Goal: Task Accomplishment & Management: Manage account settings

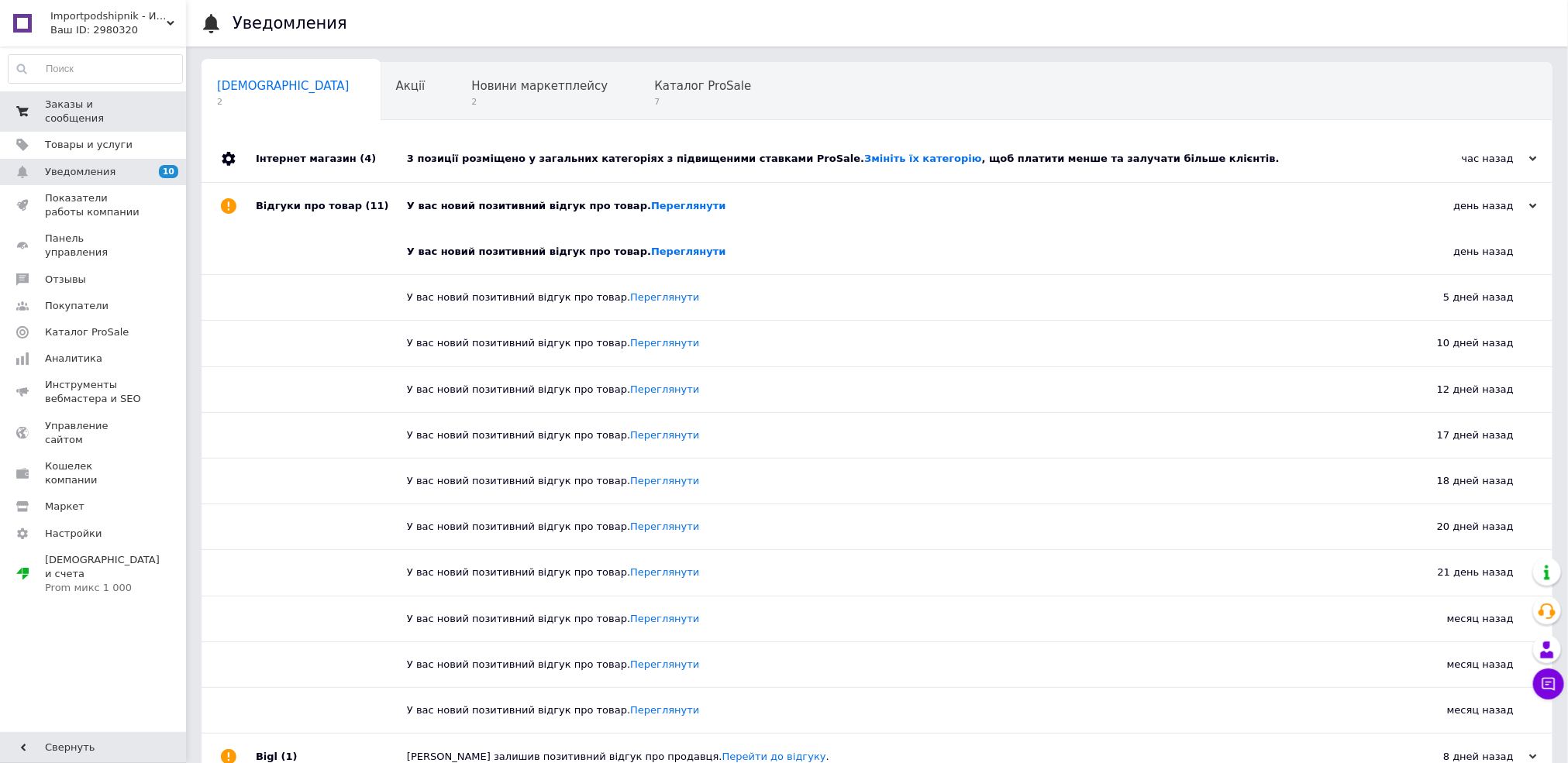
click at [105, 114] on link "Заказы и сообщения 0 0" at bounding box center [95, 111] width 191 height 40
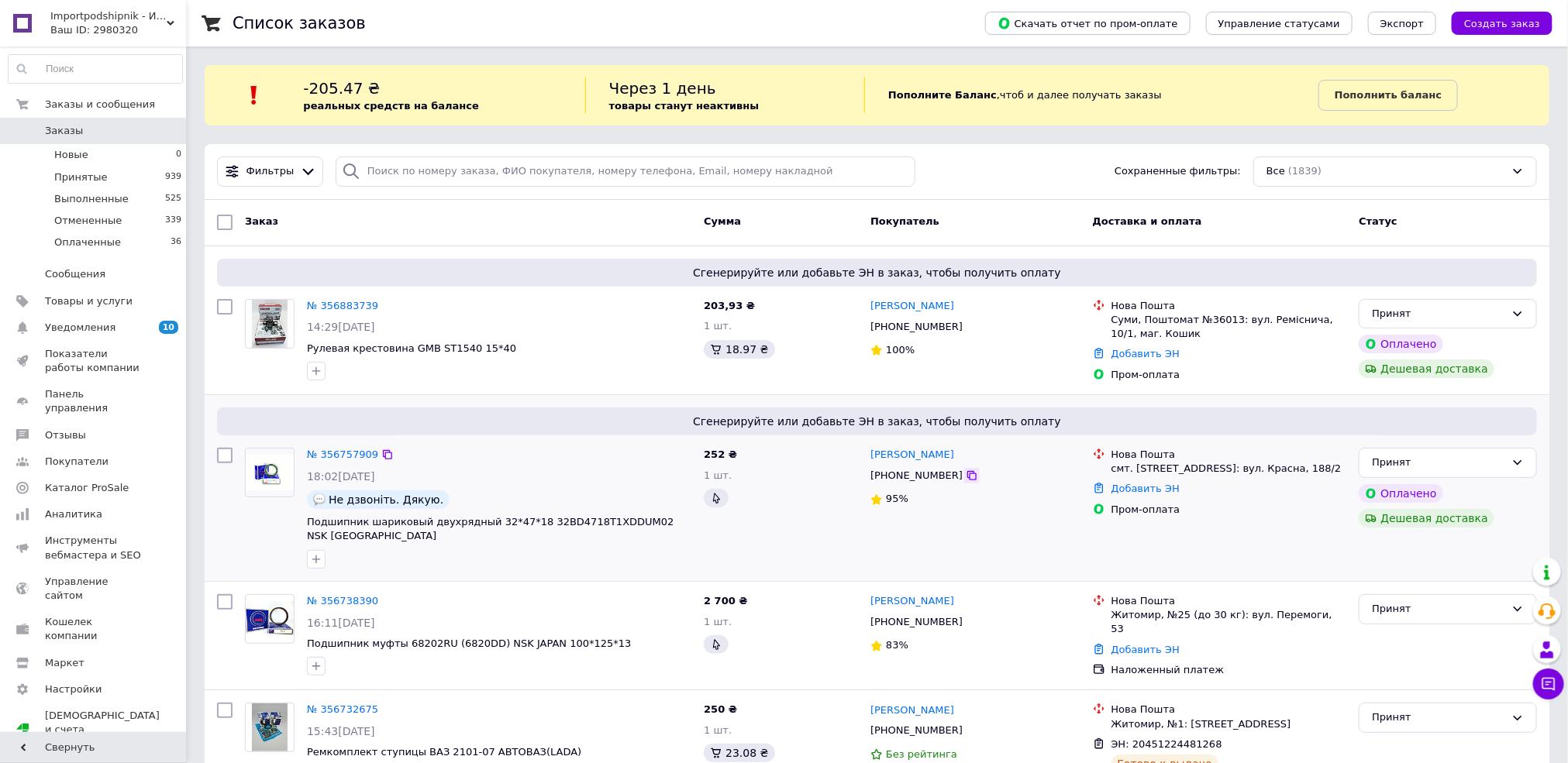
click at [966, 473] on icon at bounding box center [972, 476] width 13 height 13
click at [1125, 493] on link "Добавить ЭН" at bounding box center [1145, 488] width 68 height 12
click at [1054, 551] on input "Добавить ЭН" at bounding box center [1056, 552] width 208 height 31
paste input "20451225361678"
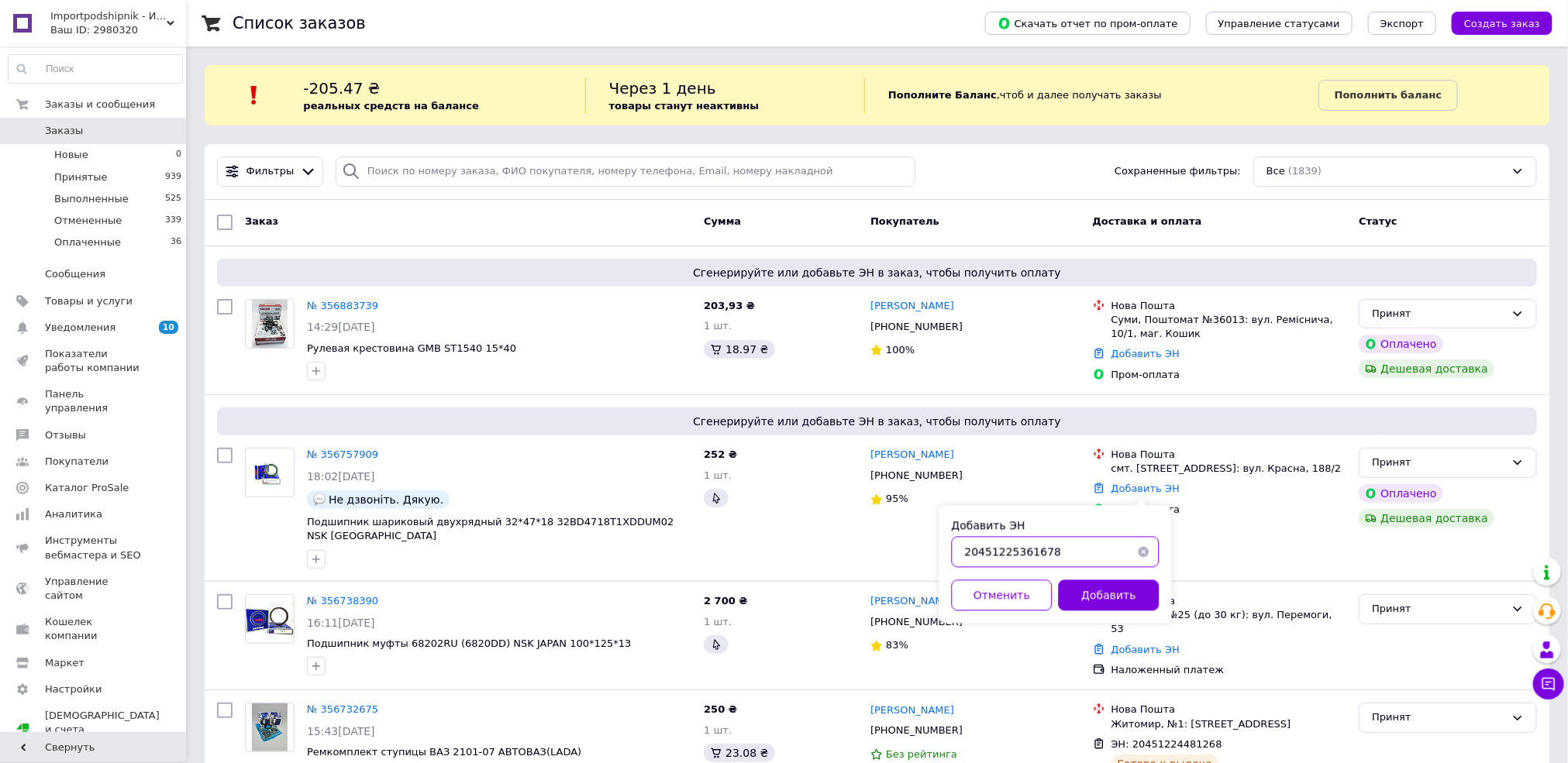
type input "20451225361678"
click at [1122, 603] on button "Добавить" at bounding box center [1109, 596] width 100 height 31
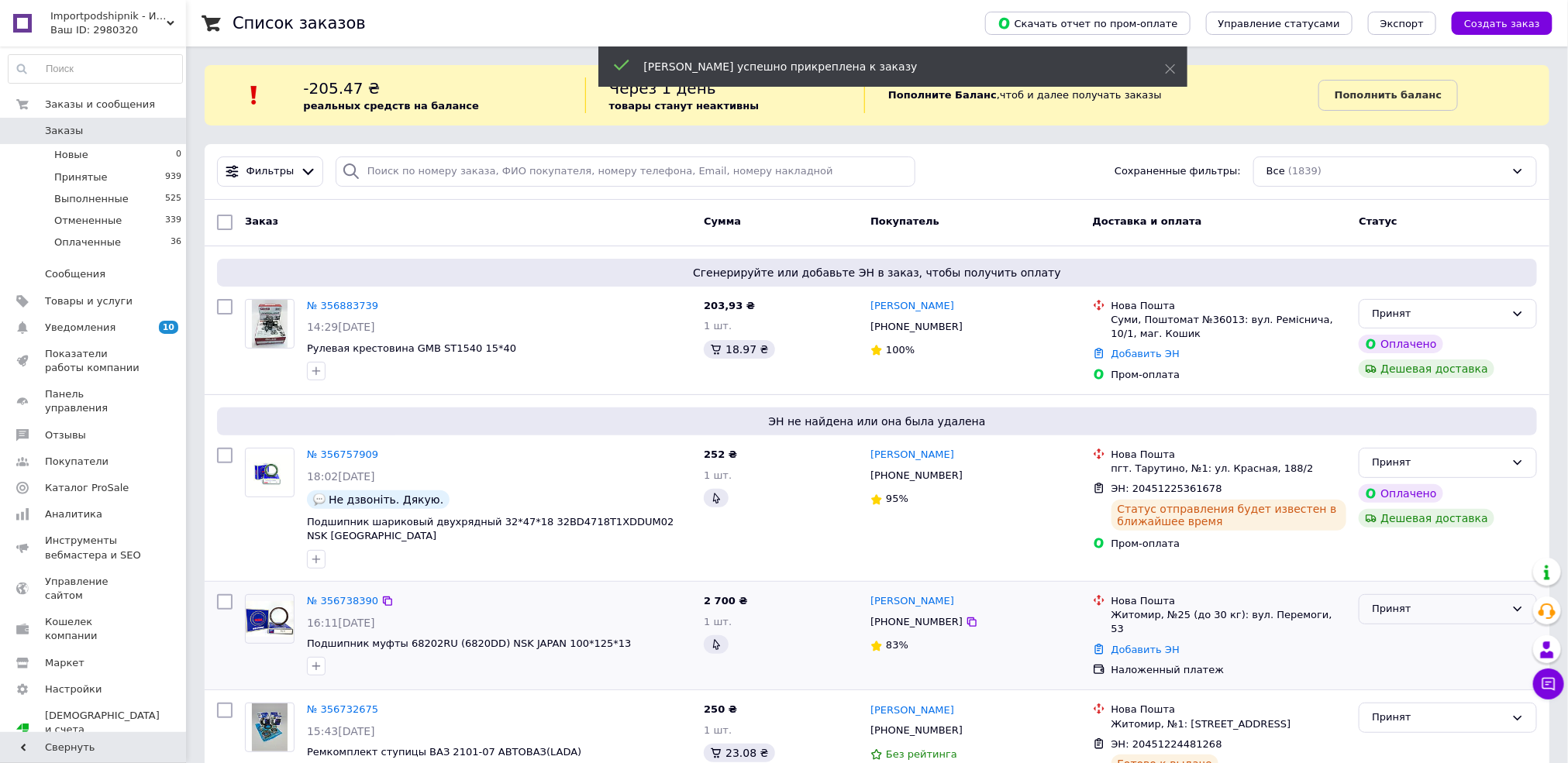
click at [1461, 601] on div "Принят" at bounding box center [1438, 610] width 133 height 16
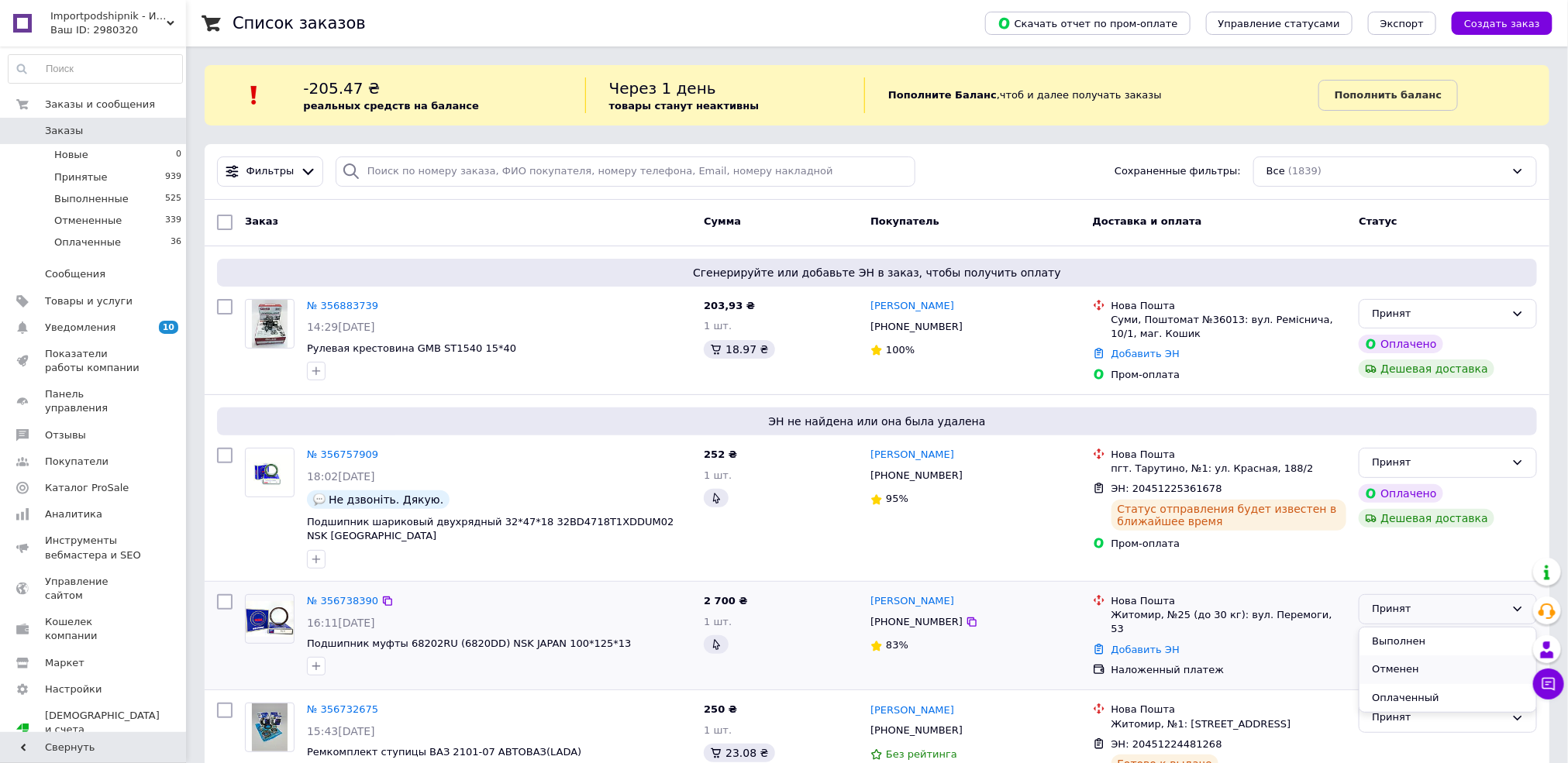
click at [1448, 659] on li "Отменен" at bounding box center [1448, 669] width 177 height 28
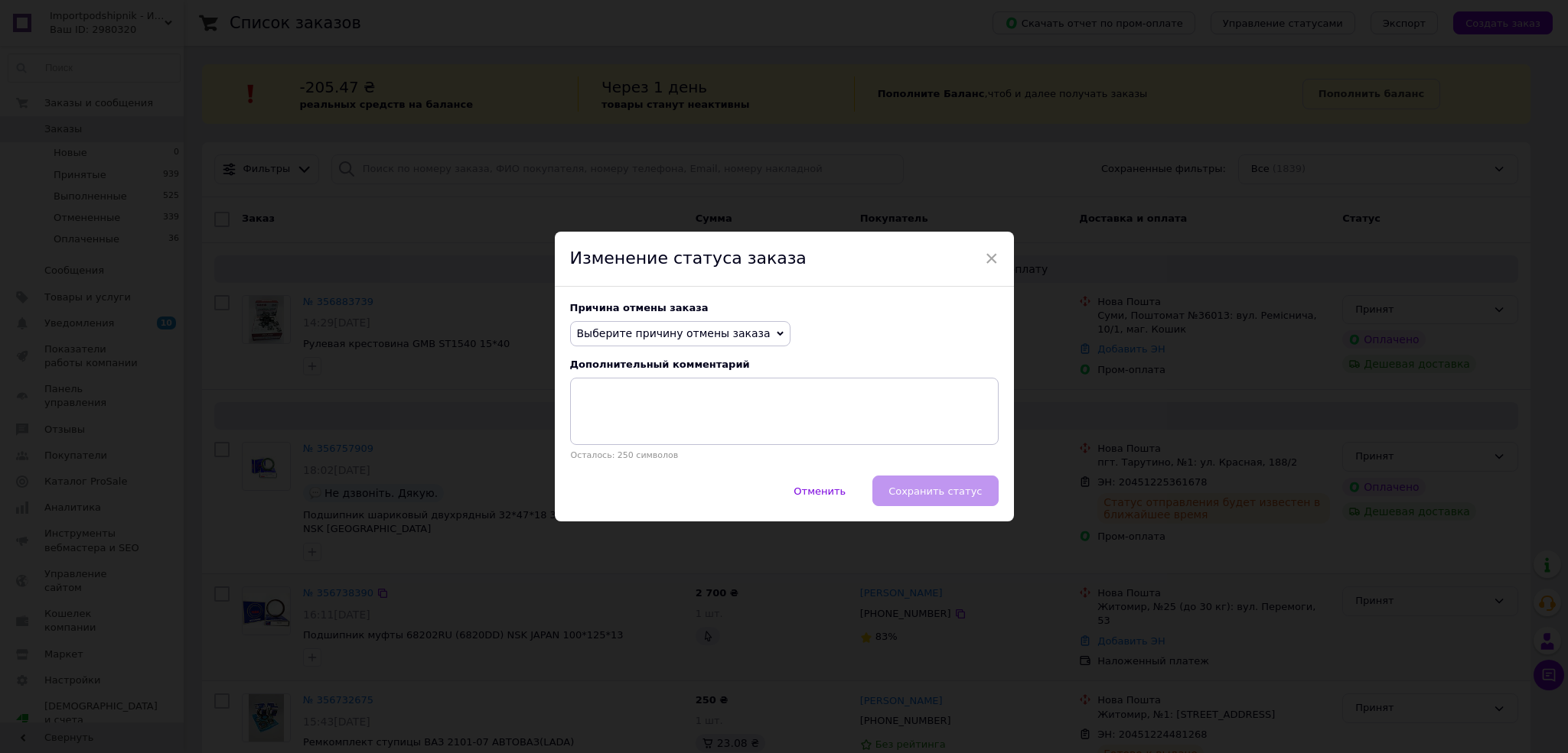
click at [705, 329] on span "Выберите причину отмены заказа" at bounding box center [673, 333] width 194 height 13
click at [722, 434] on li "По просьбе покупателя" at bounding box center [680, 429] width 219 height 22
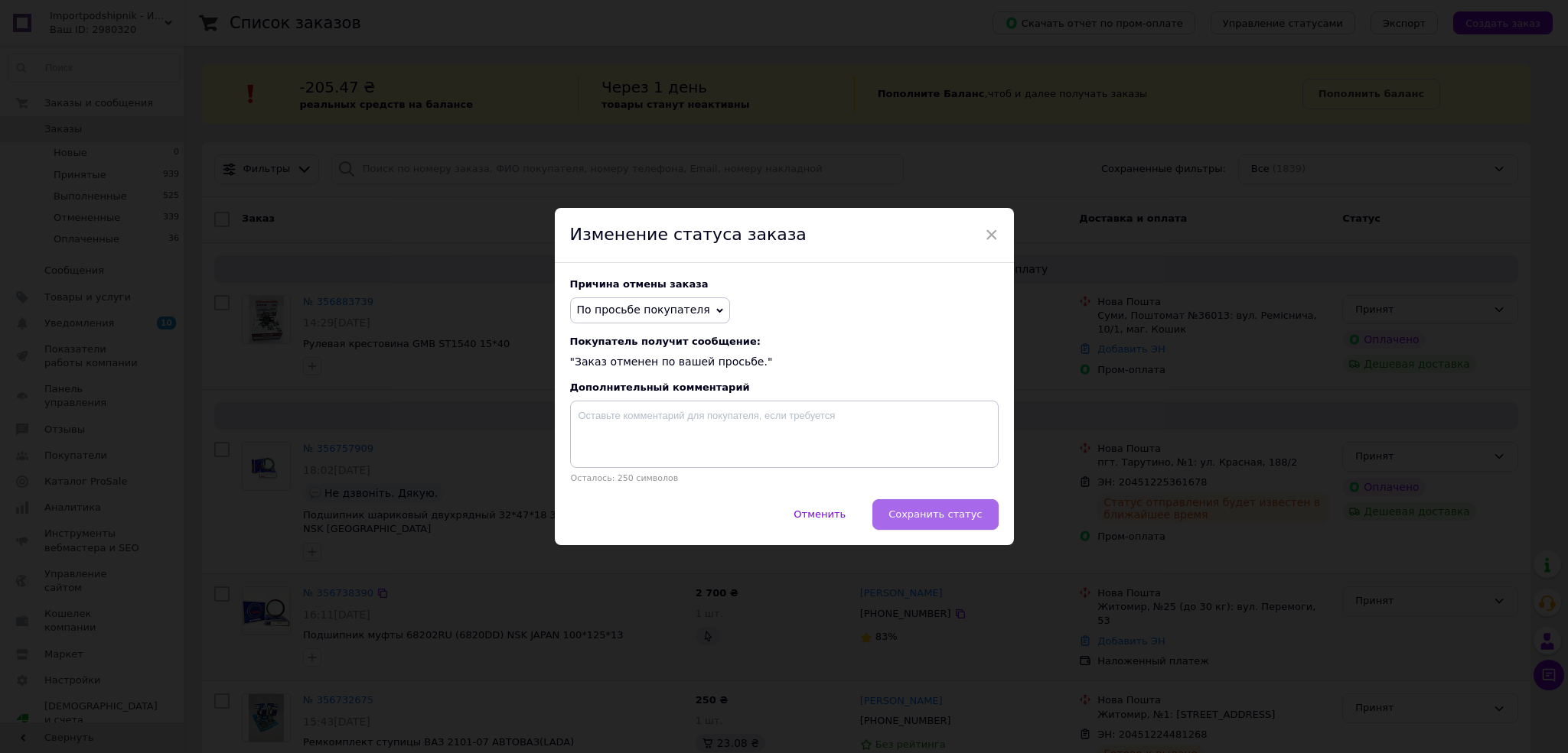
click at [930, 504] on button "Сохранить статус" at bounding box center [934, 515] width 125 height 31
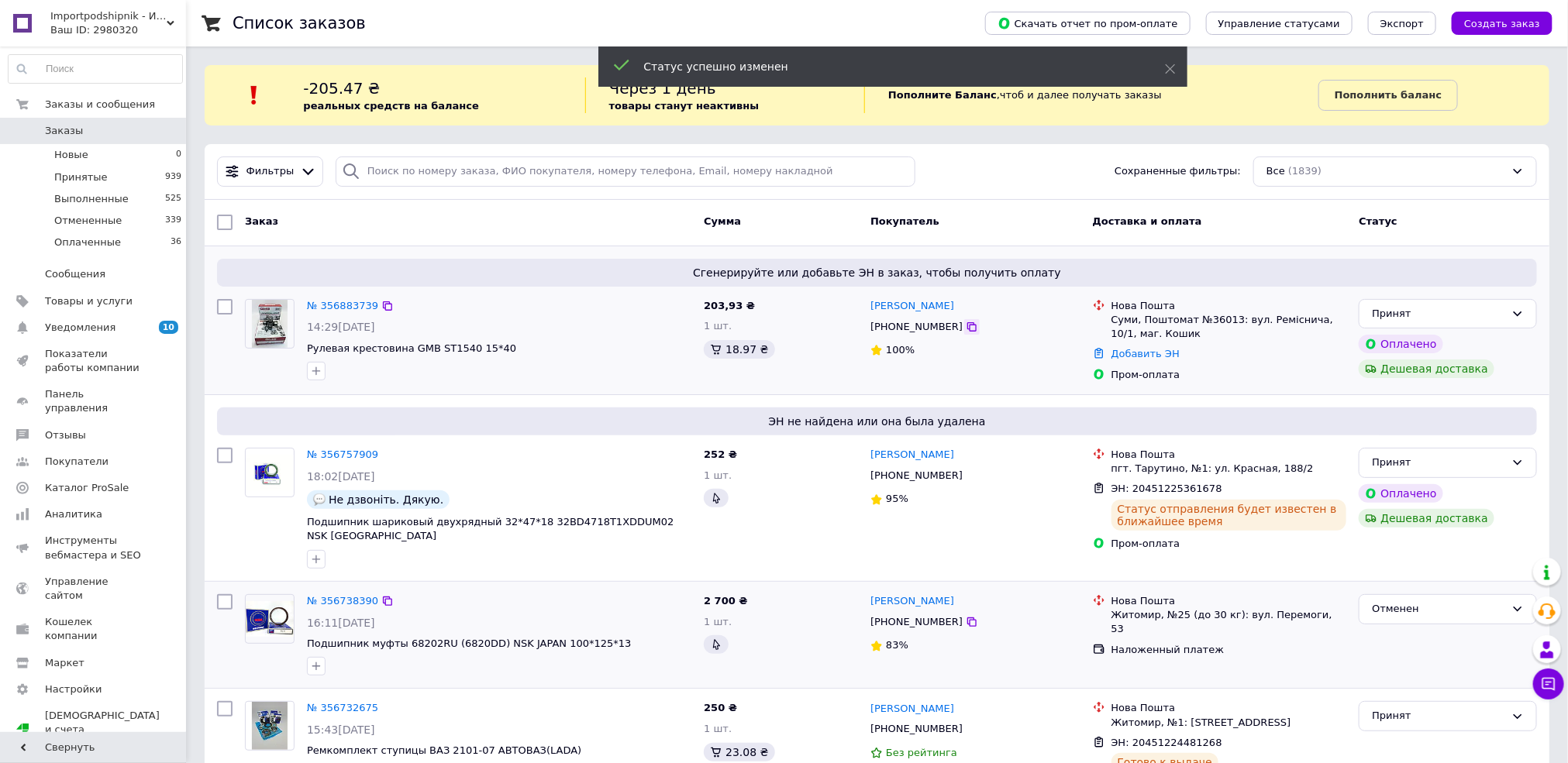
click at [966, 330] on icon at bounding box center [972, 328] width 13 height 13
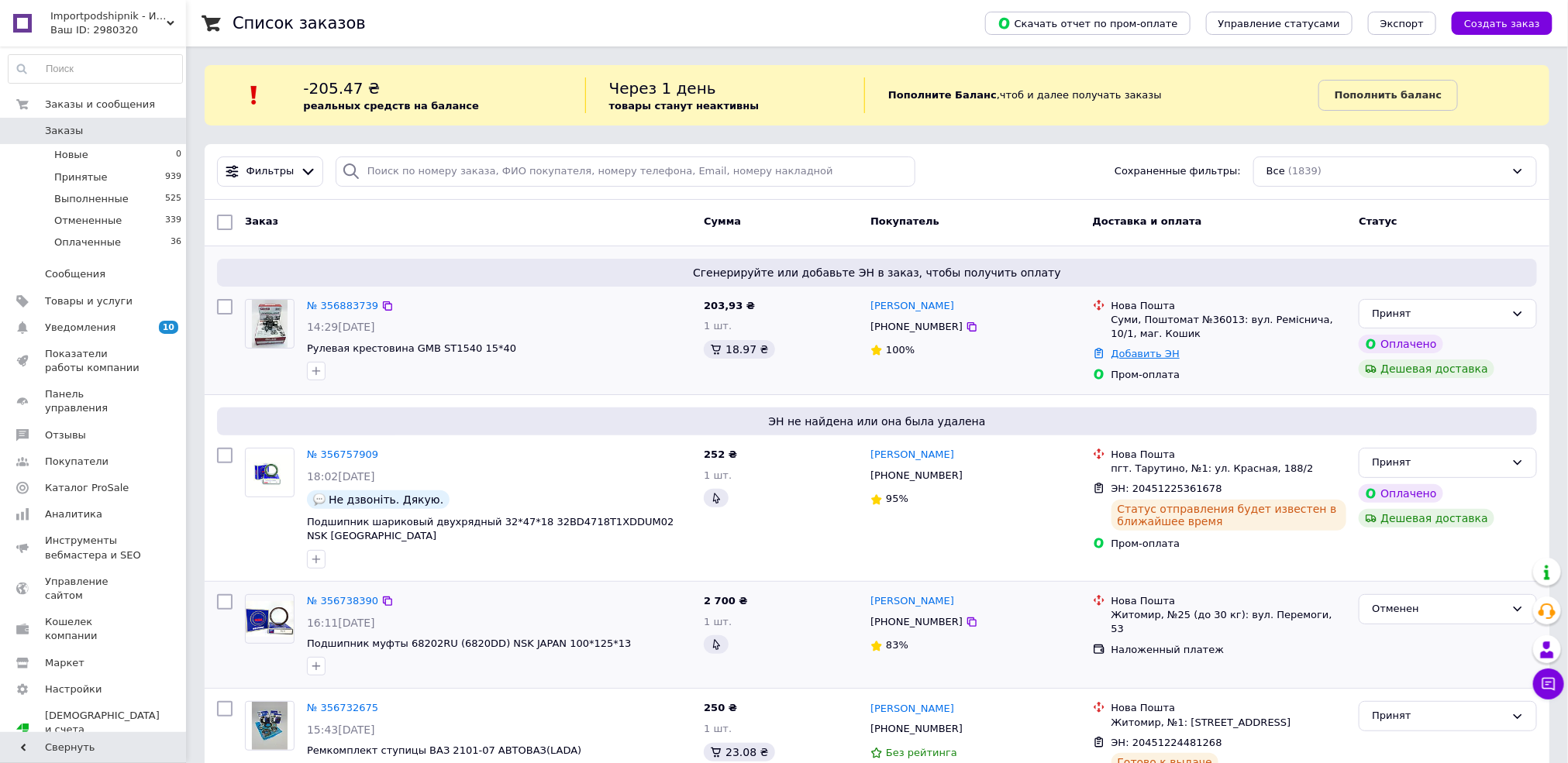
click at [1124, 353] on link "Добавить ЭН" at bounding box center [1145, 353] width 68 height 12
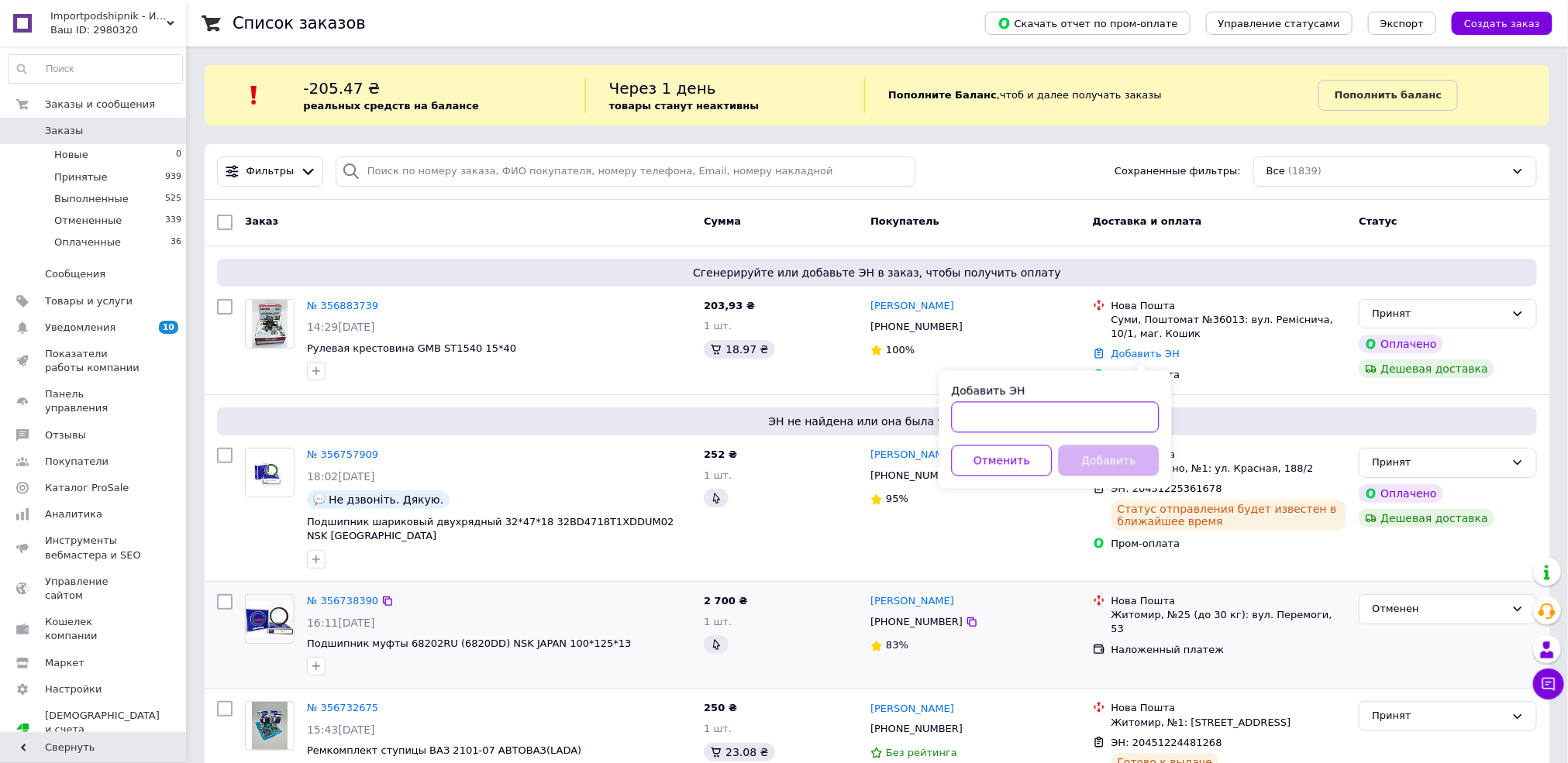
click at [1125, 402] on input "Добавить ЭН" at bounding box center [1056, 418] width 208 height 31
paste input "20451225362384"
type input "20451225362384"
click at [1123, 450] on button "Добавить" at bounding box center [1109, 461] width 100 height 31
